Goal: Check status

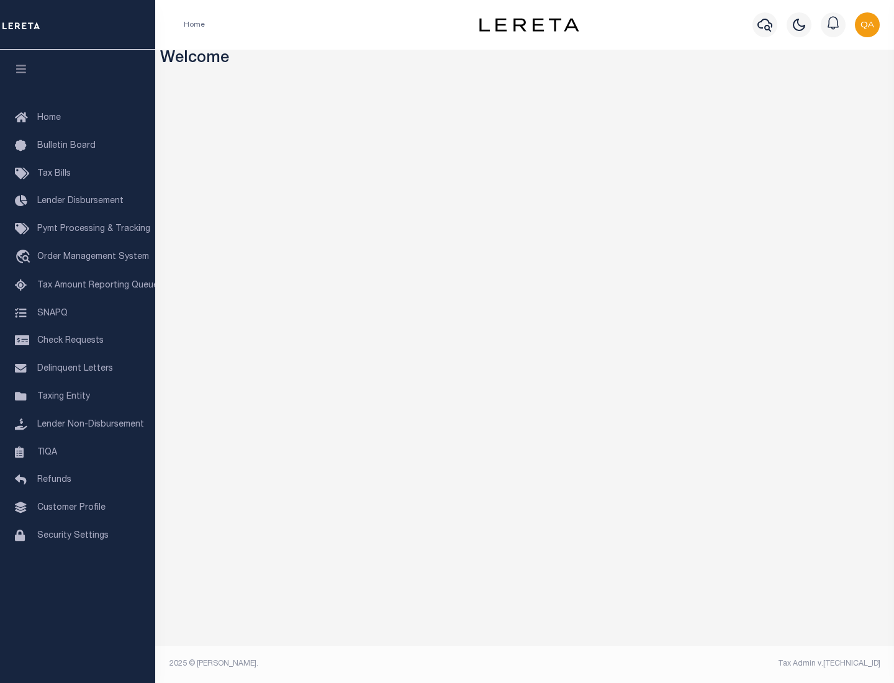
click at [78, 341] on span "Check Requests" at bounding box center [70, 340] width 66 height 9
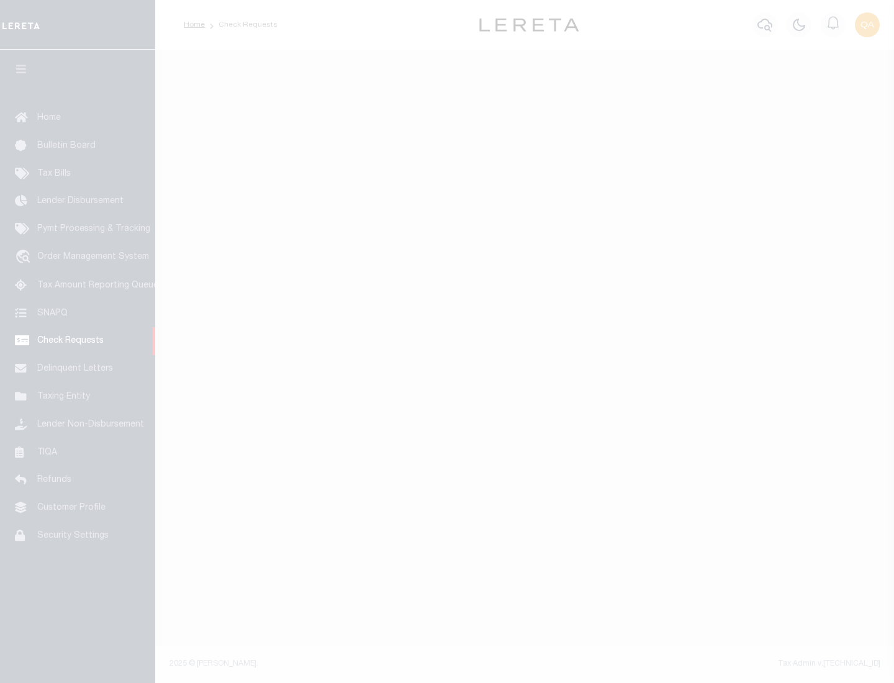
select select "50"
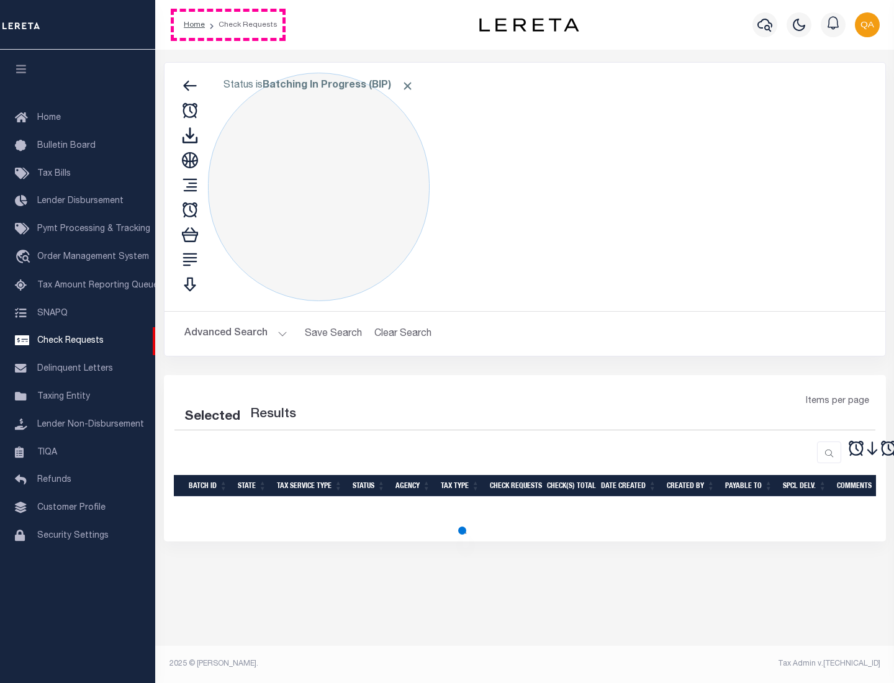
select select "50"
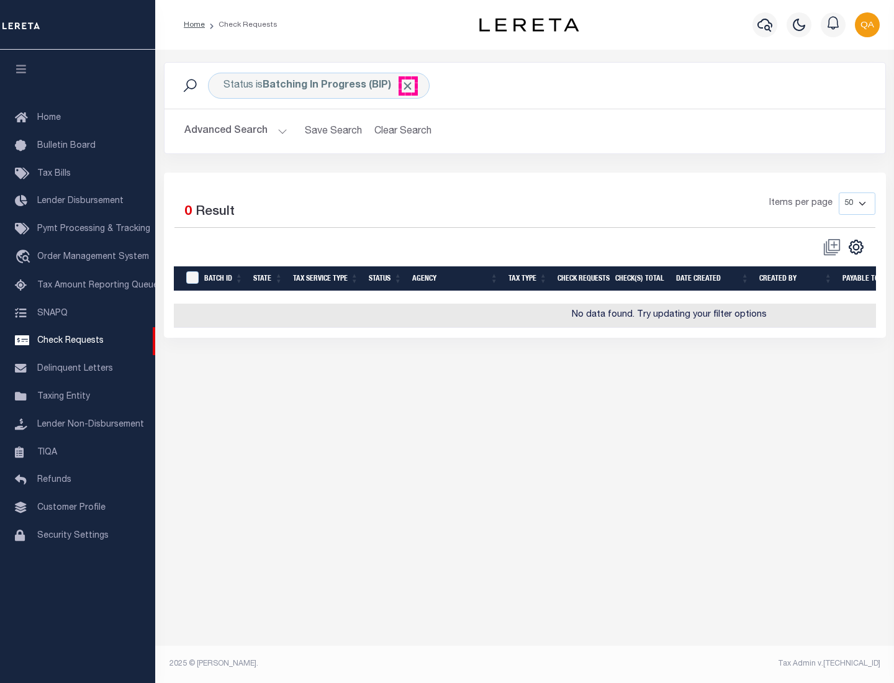
click at [408, 86] on span "Click to Remove" at bounding box center [407, 85] width 13 height 13
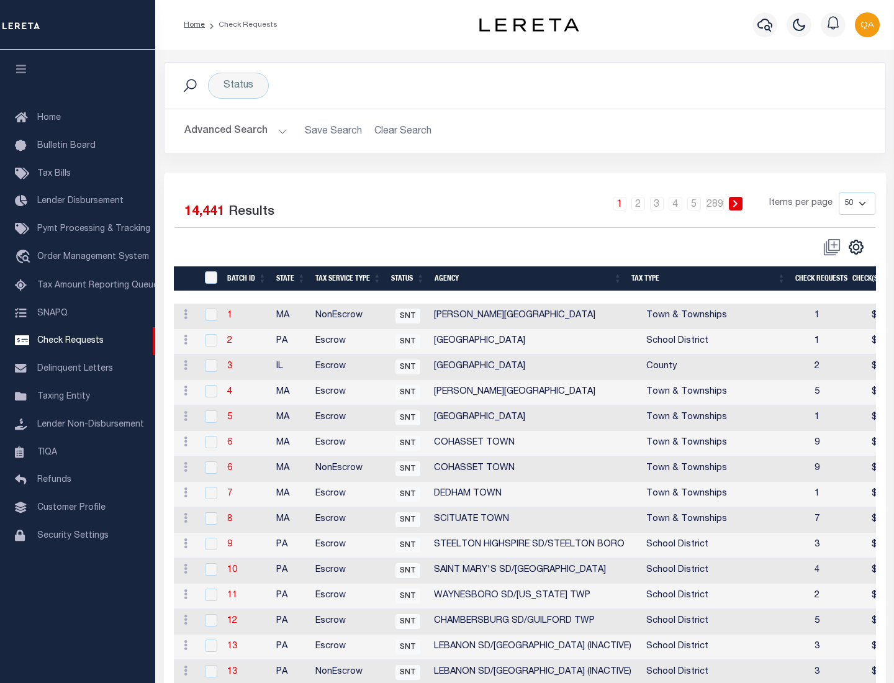
scroll to position [598, 0]
